Goal: Information Seeking & Learning: Learn about a topic

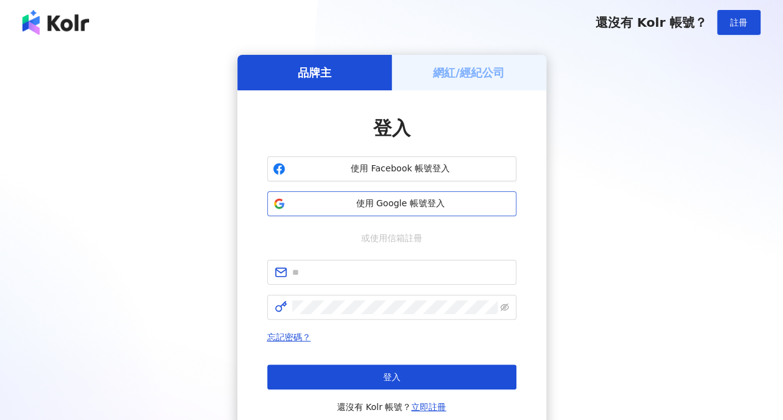
click at [358, 211] on button "使用 Google 帳號登入" at bounding box center [391, 203] width 249 height 25
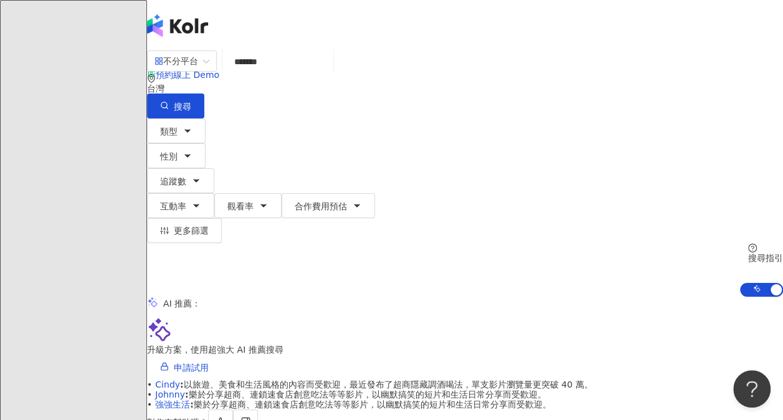
click at [319, 69] on input "*******" at bounding box center [277, 62] width 101 height 24
type input "******"
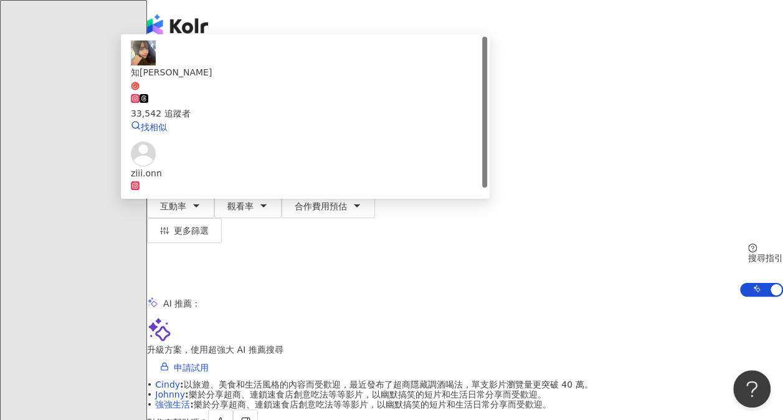
click at [148, 105] on span at bounding box center [144, 100] width 9 height 10
